Goal: Check status

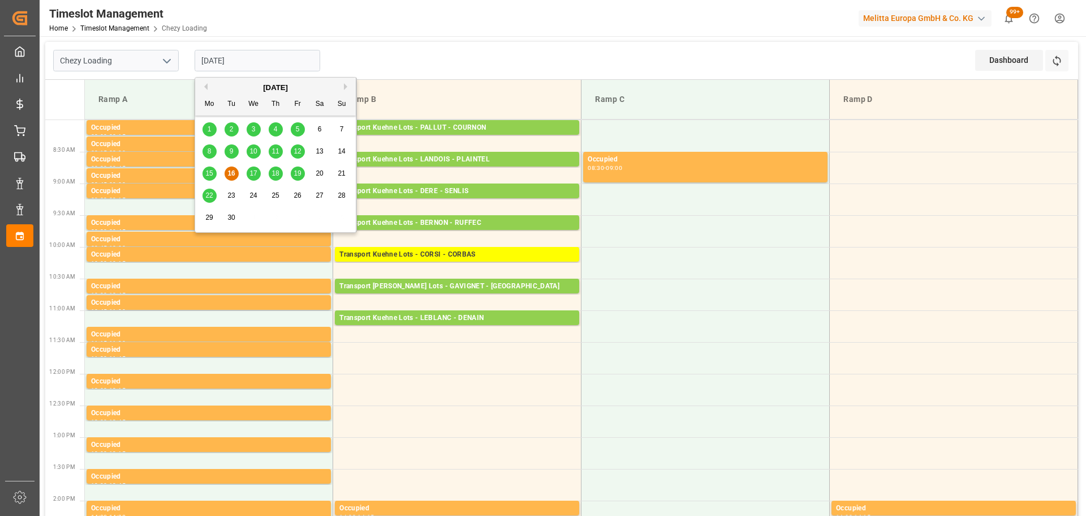
click at [272, 70] on input "[DATE]" at bounding box center [258, 61] width 126 height 22
click at [210, 173] on span "15" at bounding box center [208, 173] width 7 height 8
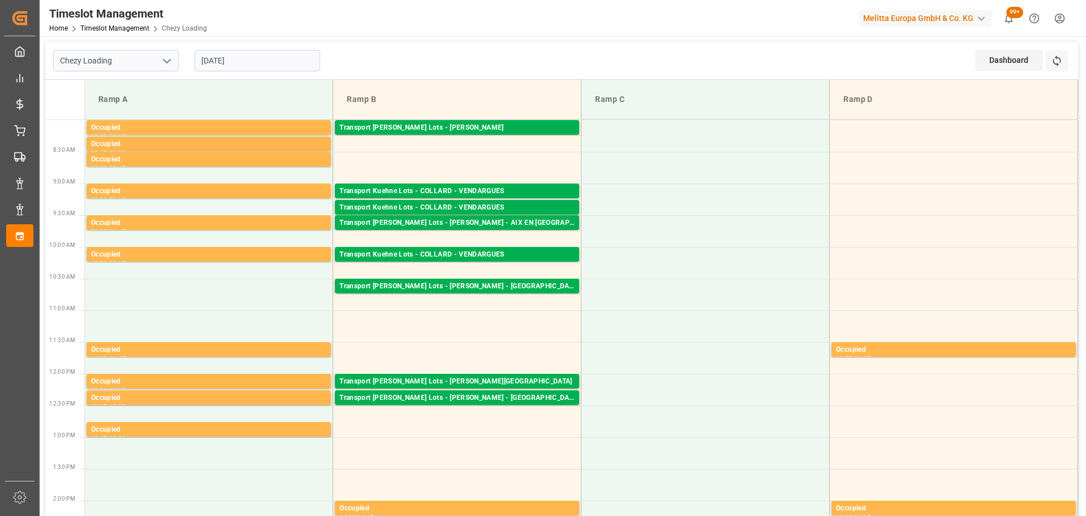
click at [211, 57] on input "[DATE]" at bounding box center [258, 61] width 126 height 22
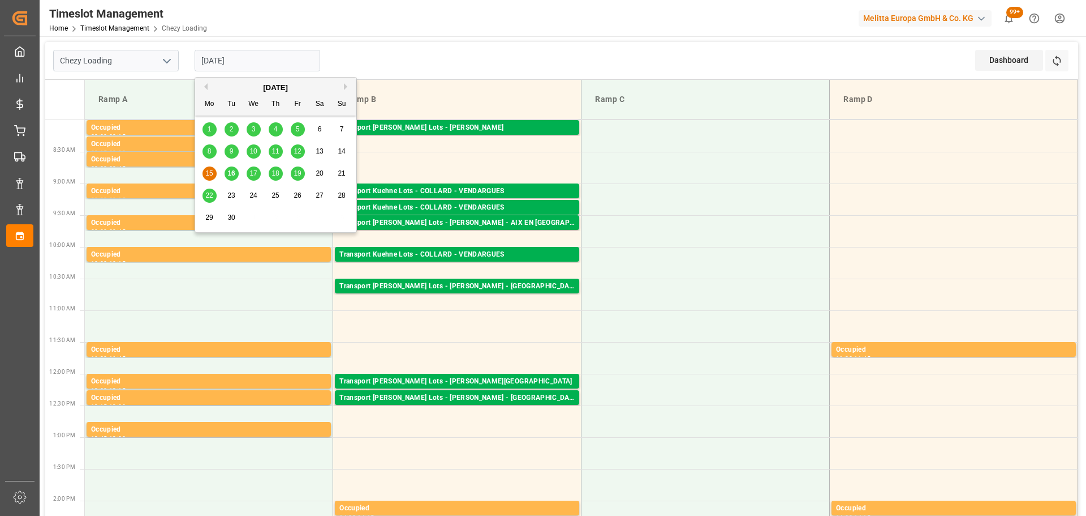
click at [298, 152] on span "12" at bounding box center [297, 151] width 7 height 8
type input "[DATE]"
